Goal: Book appointment/travel/reservation

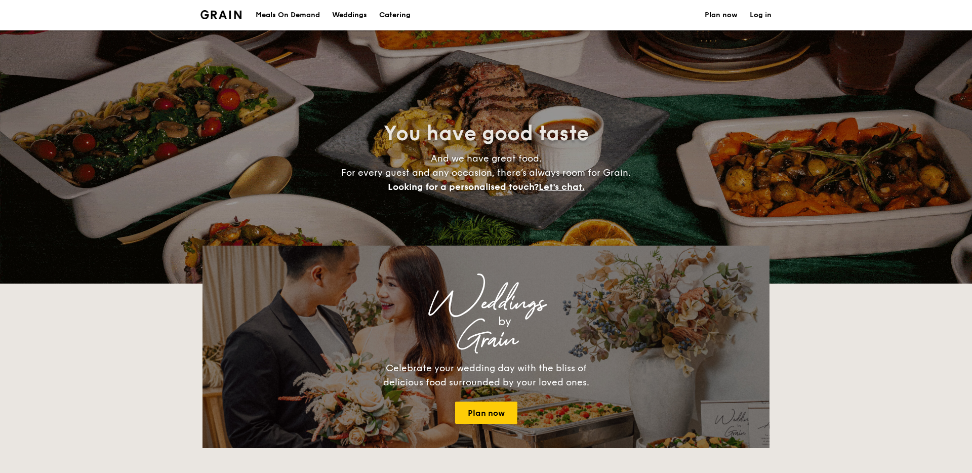
select select
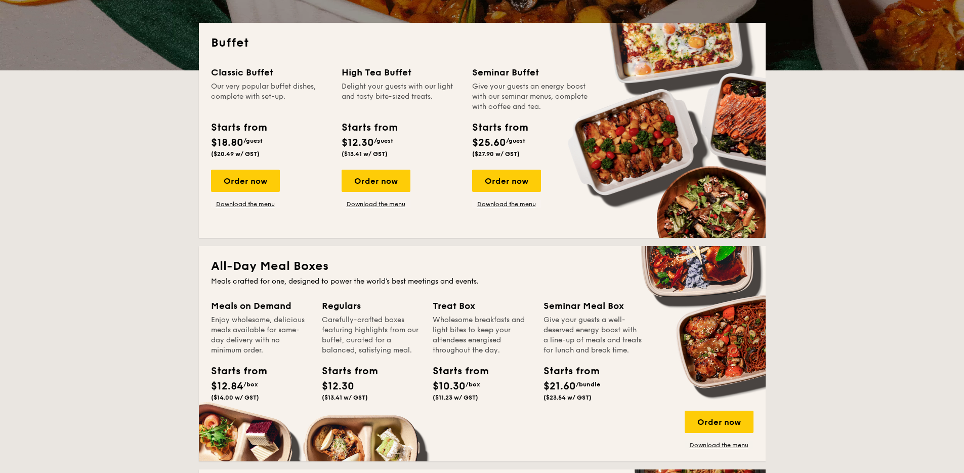
scroll to position [211, 0]
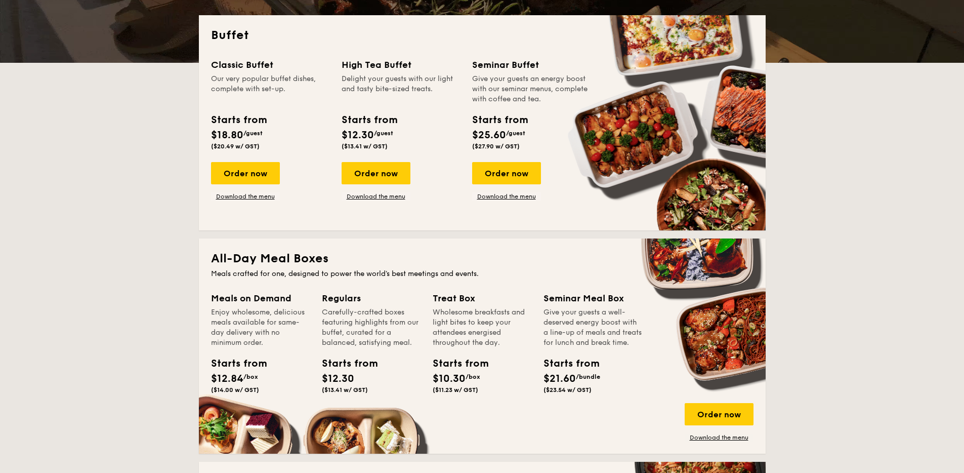
scroll to position [224, 0]
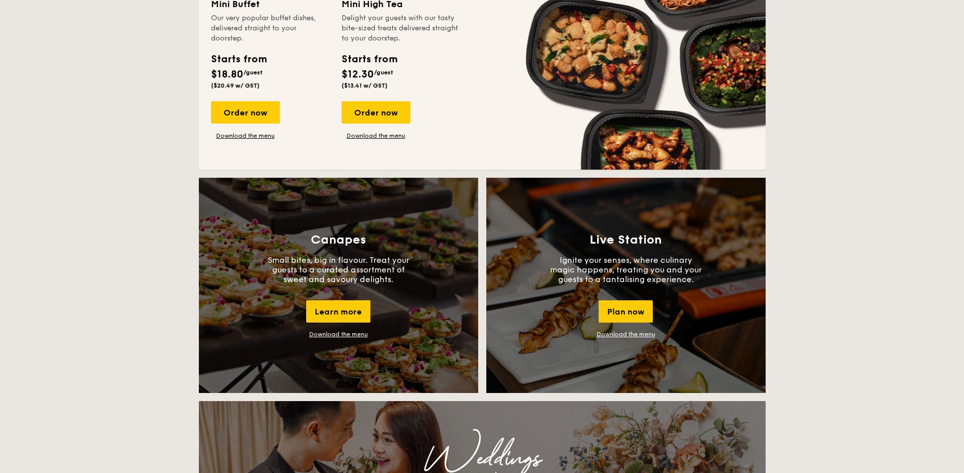
scroll to position [440, 0]
